Goal: Transaction & Acquisition: Book appointment/travel/reservation

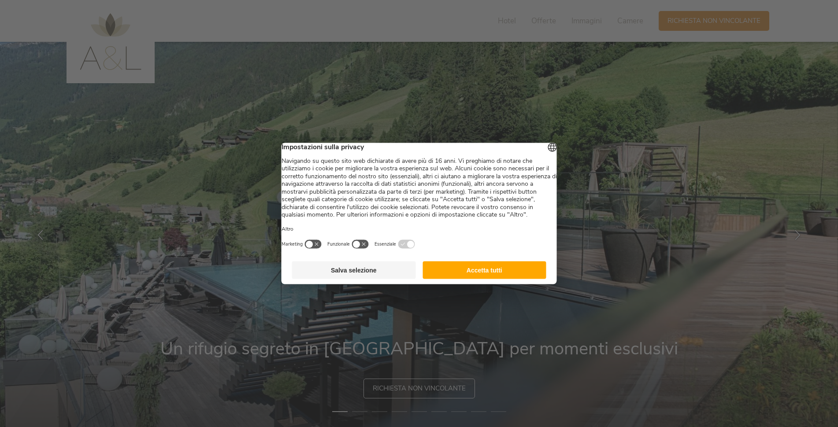
click at [458, 279] on button "Accetta tutti" at bounding box center [484, 271] width 124 height 18
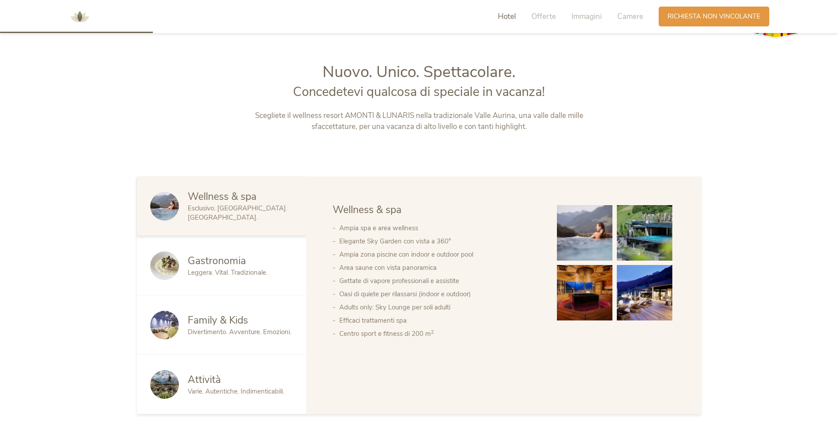
scroll to position [484, 0]
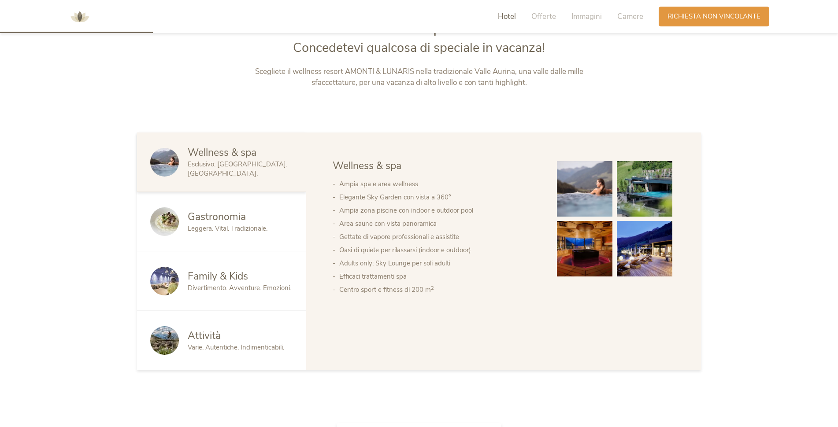
click at [254, 231] on span "Leggera. Vital. Tradizionale." at bounding box center [228, 228] width 80 height 9
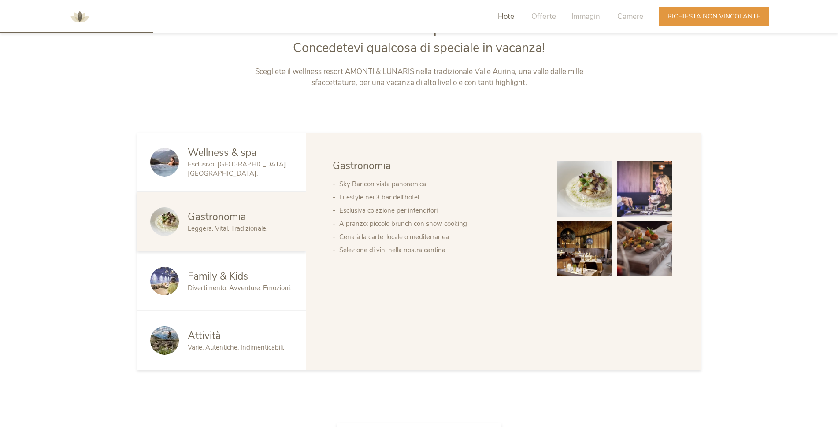
click at [244, 270] on span "Family & Kids" at bounding box center [218, 277] width 60 height 14
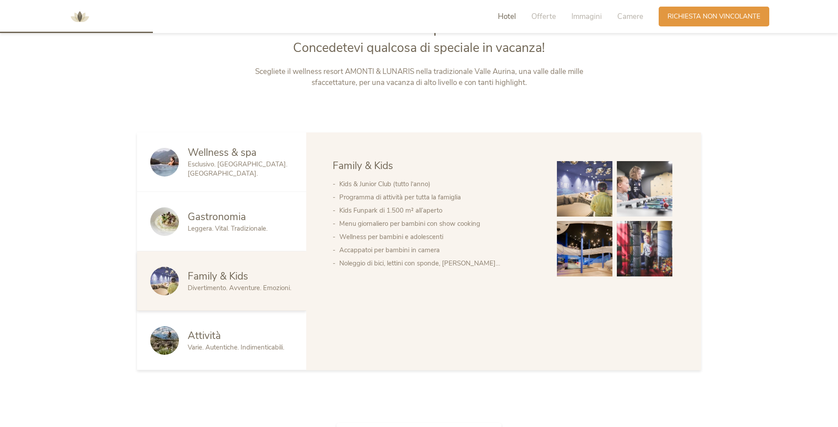
click at [243, 336] on div "Attività" at bounding box center [240, 336] width 105 height 14
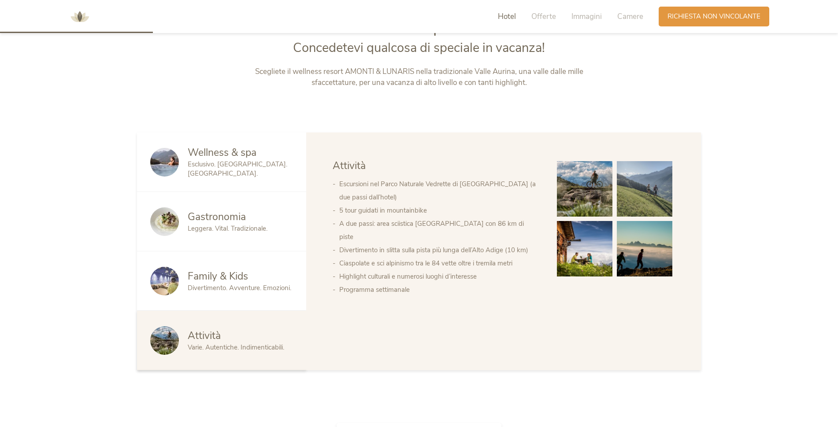
click at [248, 289] on span "Divertimento. Avventure. Emozioni." at bounding box center [239, 288] width 103 height 9
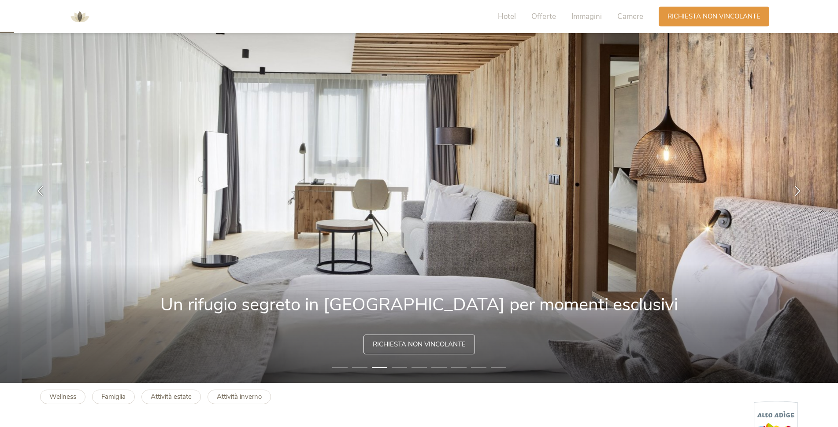
scroll to position [0, 0]
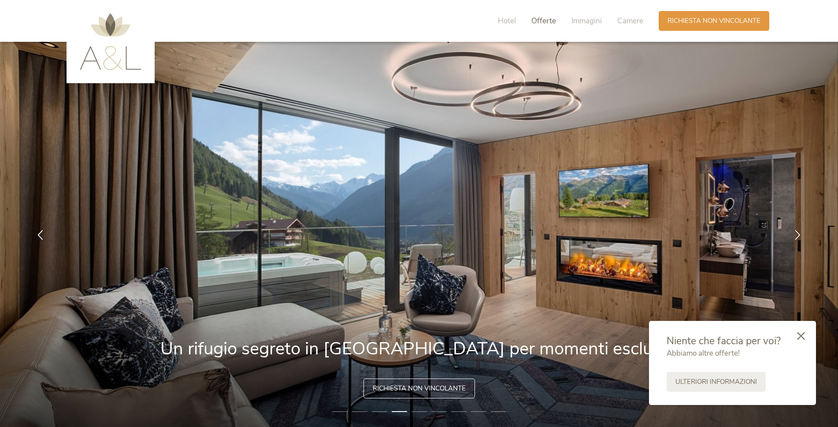
click at [539, 16] on span "Offerte" at bounding box center [543, 21] width 25 height 10
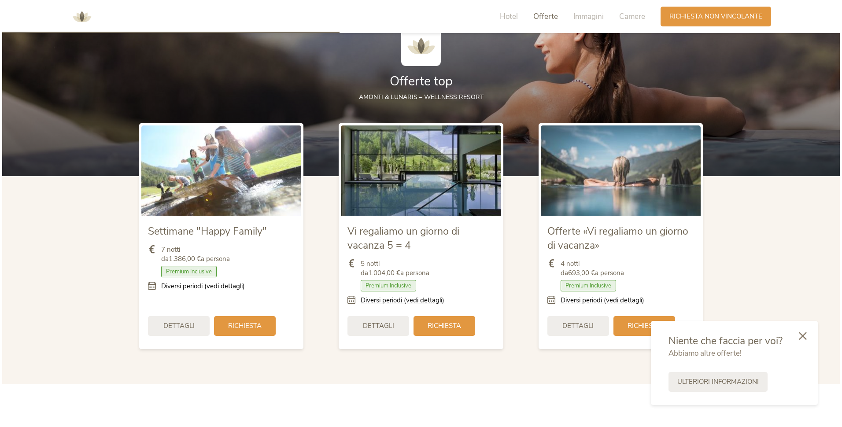
scroll to position [1069, 0]
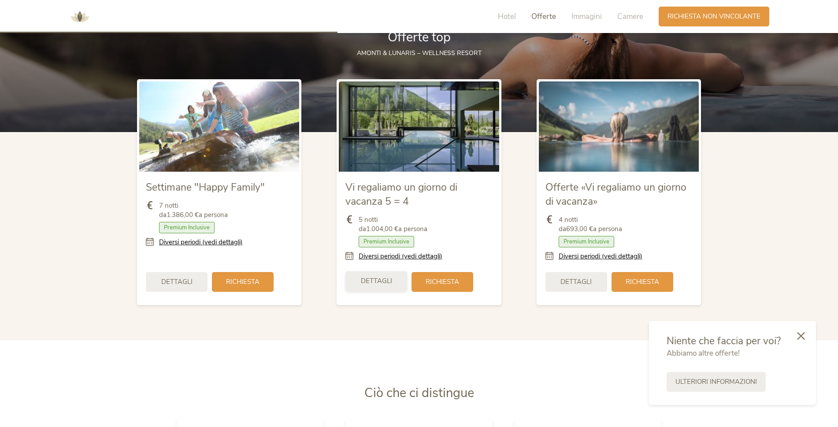
click at [390, 277] on span "Dettagli" at bounding box center [376, 281] width 31 height 9
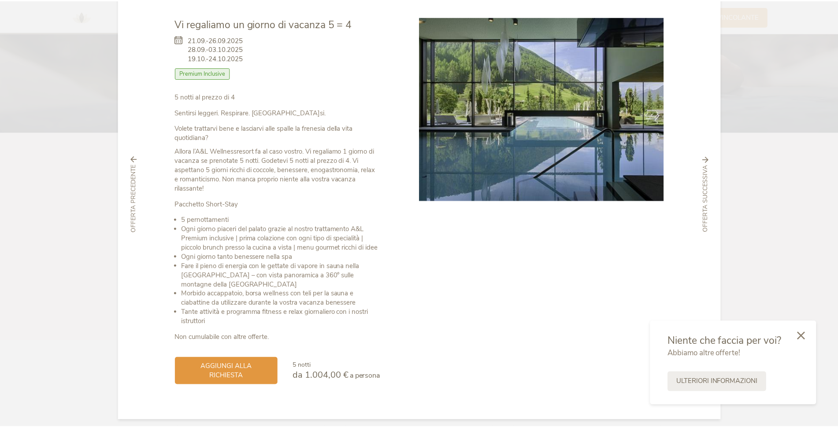
scroll to position [0, 0]
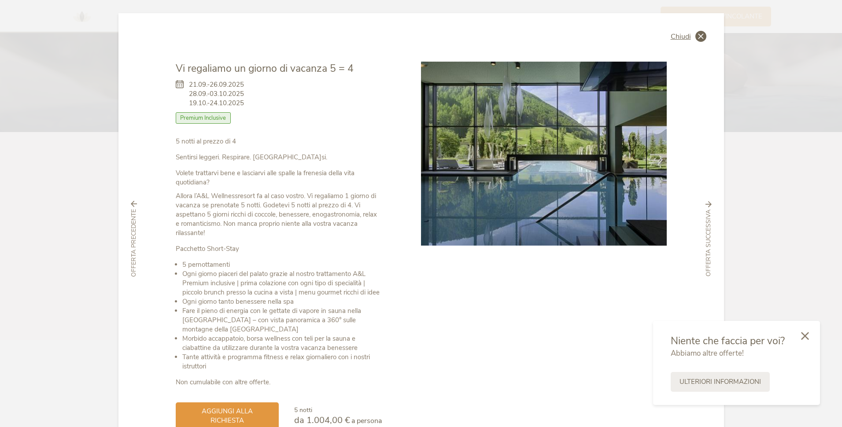
click at [702, 36] on icon at bounding box center [700, 36] width 11 height 11
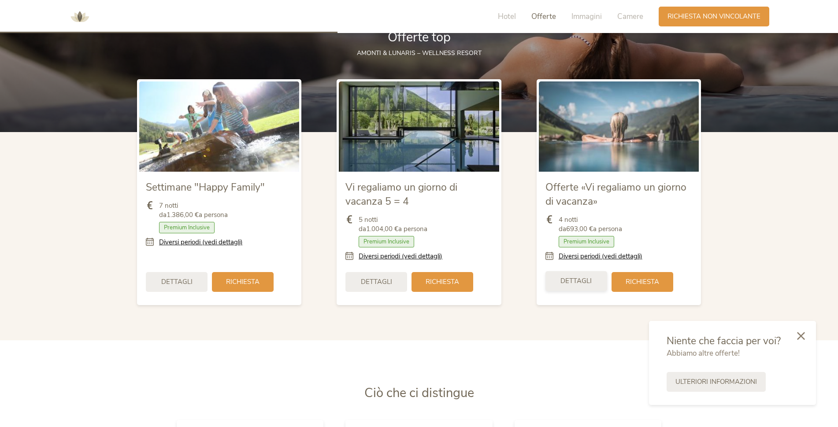
click at [582, 287] on div "Dettagli" at bounding box center [576, 281] width 62 height 20
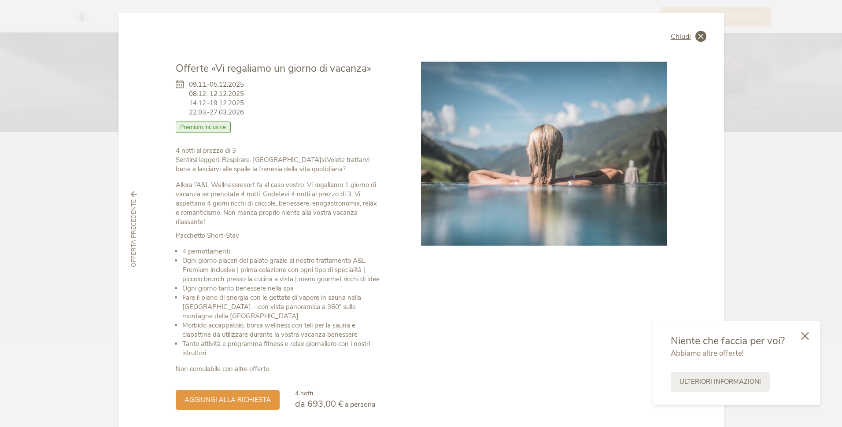
click at [695, 40] on icon at bounding box center [700, 36] width 11 height 11
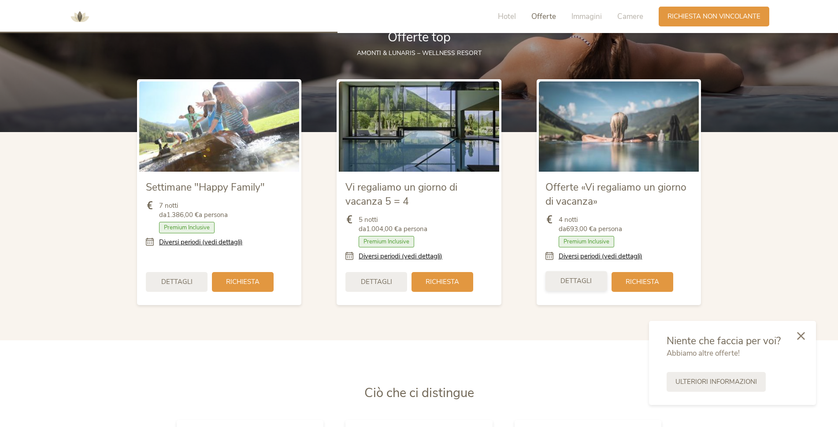
click at [566, 282] on span "Dettagli" at bounding box center [575, 281] width 31 height 9
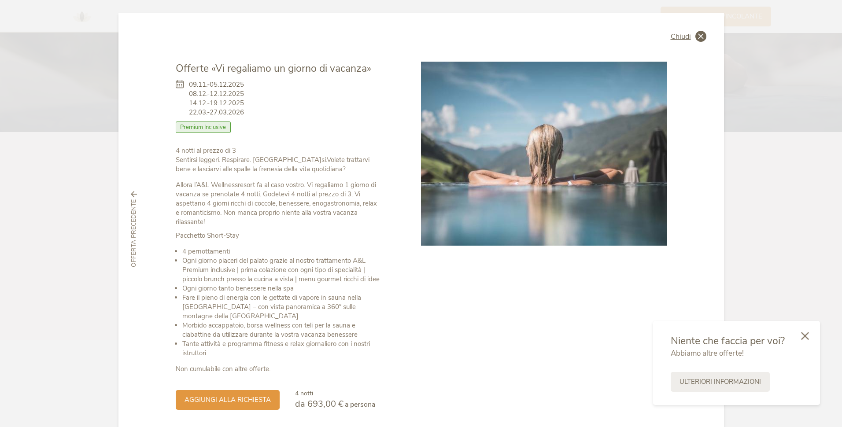
click at [702, 33] on icon at bounding box center [700, 36] width 11 height 11
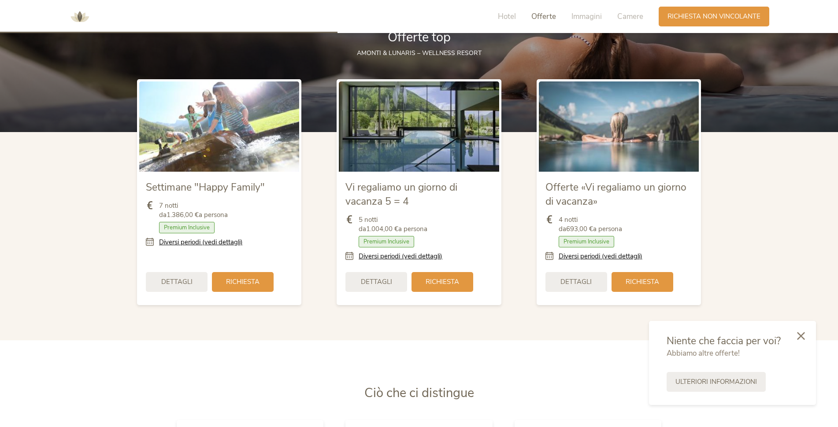
scroll to position [981, 0]
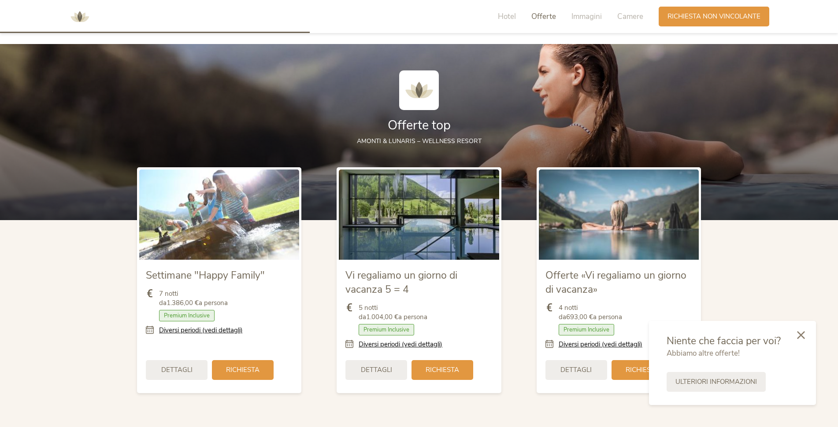
click at [802, 336] on icon at bounding box center [801, 335] width 8 height 8
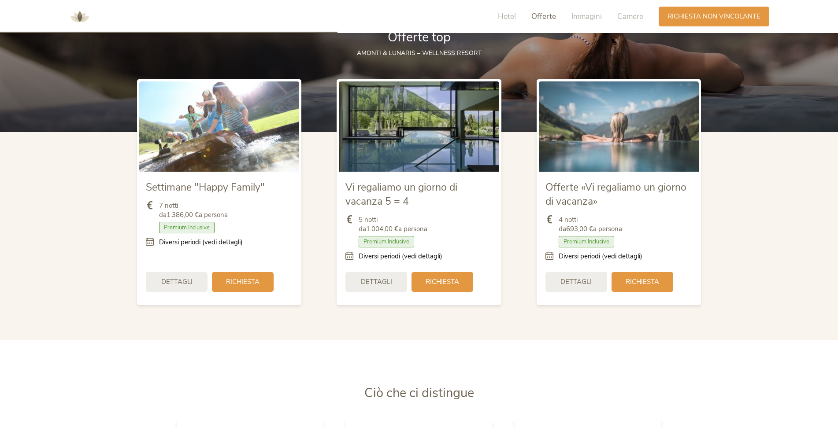
scroll to position [1333, 0]
